Goal: Find specific page/section: Find specific page/section

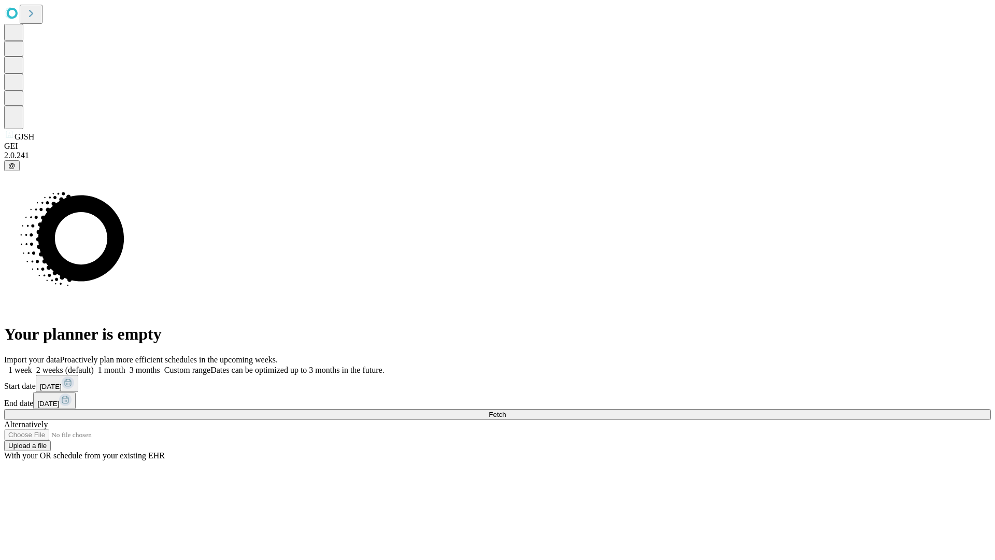
click at [506, 410] on span "Fetch" at bounding box center [497, 414] width 17 height 8
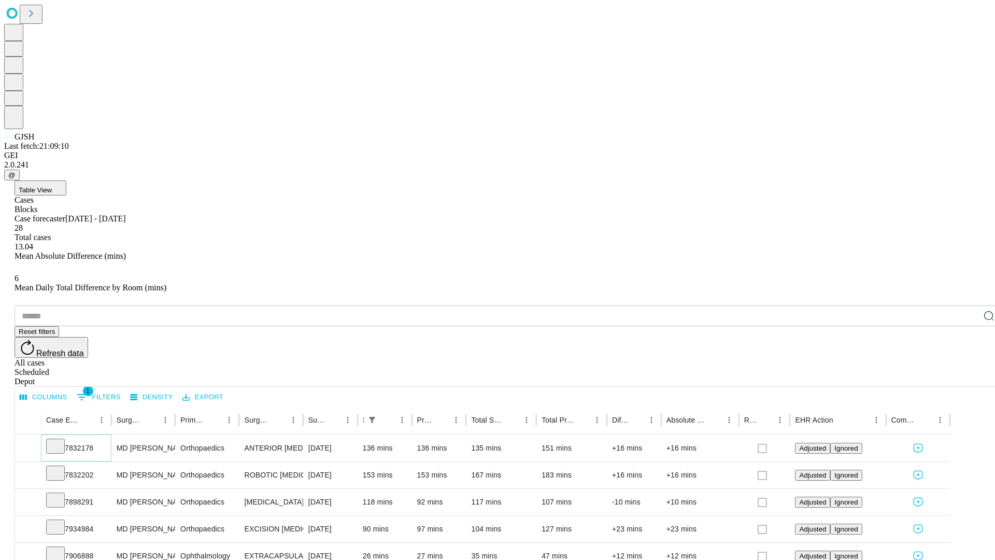
click at [61, 440] on icon at bounding box center [55, 445] width 10 height 10
